Goal: Find contact information: Find contact information

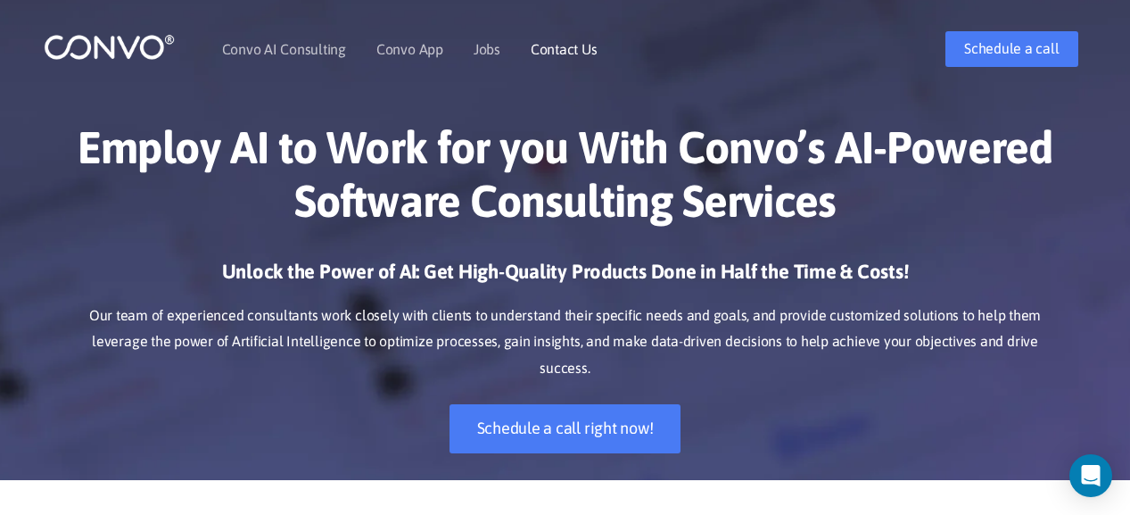
click at [557, 48] on link "Contact Us" at bounding box center [564, 49] width 67 height 14
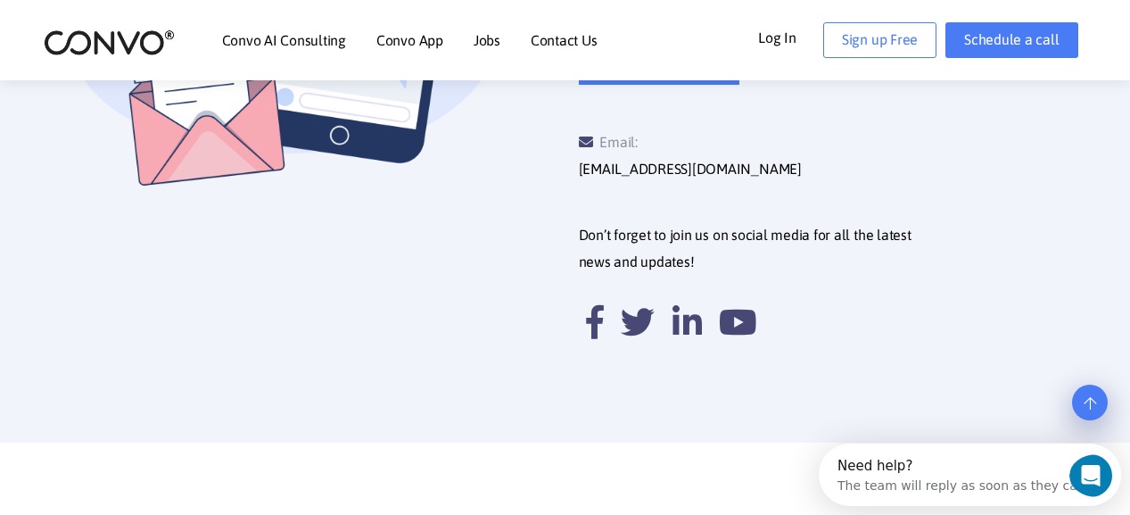
click at [961, 484] on div "The team will reply as soon as they can" at bounding box center [962, 482] width 248 height 19
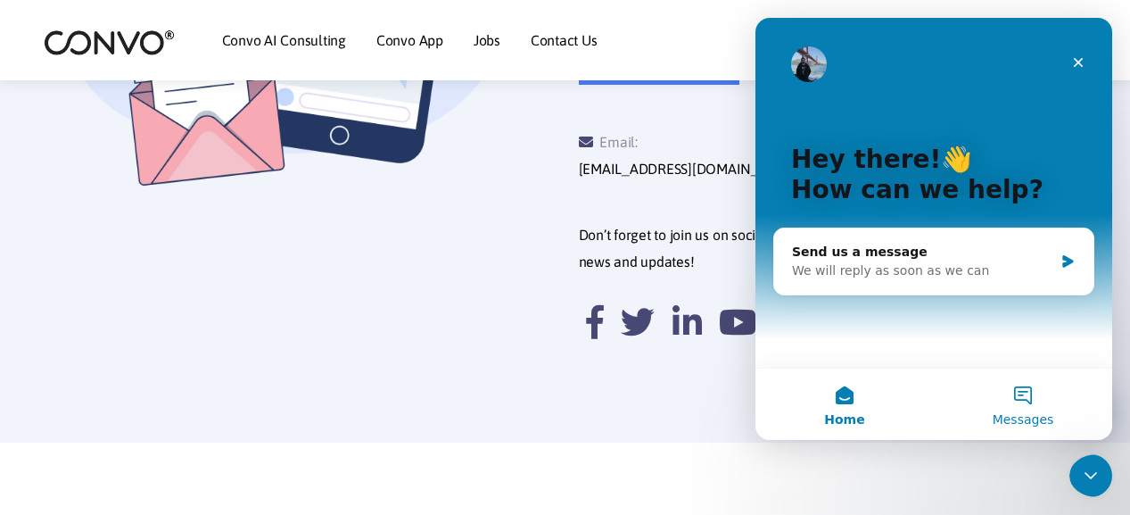
click at [1022, 405] on button "Messages" at bounding box center [1023, 403] width 178 height 71
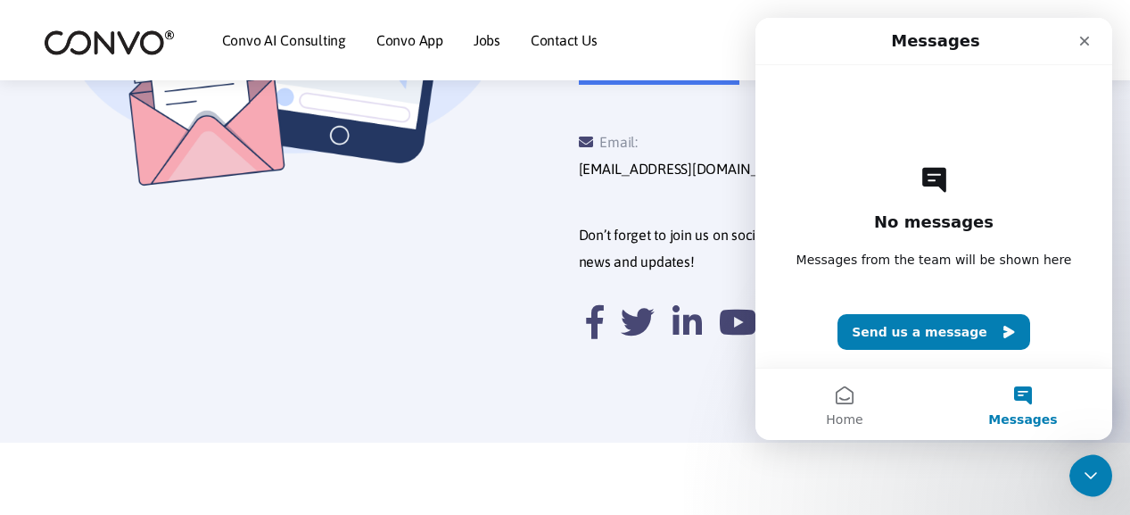
click at [642, 360] on div "Send us a message Submit Email: support@convo.com Don’t forget to join us on so…" at bounding box center [826, 34] width 495 height 710
click at [1077, 38] on div "Close" at bounding box center [1085, 41] width 32 height 32
